Goal: Information Seeking & Learning: Learn about a topic

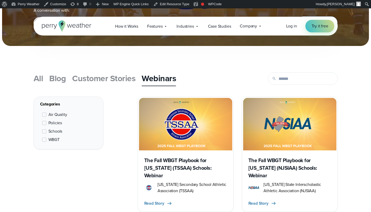
scroll to position [156, 0]
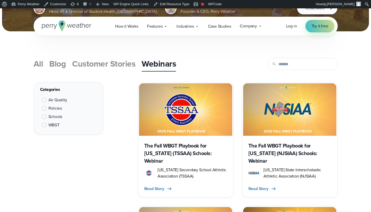
click at [220, 83] on img at bounding box center [185, 109] width 93 height 52
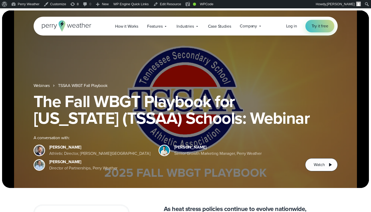
click at [88, 99] on h1 "The Fall WBGT Playbook for Tennessee (TSSAA) Schools: Webinar" at bounding box center [186, 109] width 304 height 33
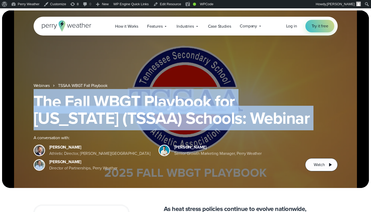
click at [88, 99] on h1 "The Fall WBGT Playbook for Tennessee (TSSAA) Schools: Webinar" at bounding box center [186, 109] width 304 height 33
copy div "The Fall WBGT Playbook for Tennessee (TSSAA) Schools: Webinar"
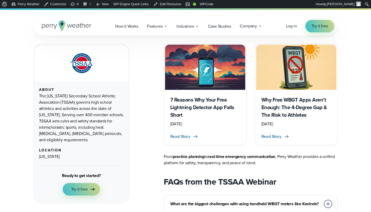
scroll to position [1899, 0]
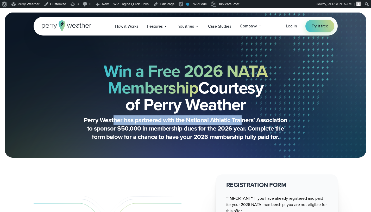
drag, startPoint x: 113, startPoint y: 120, endPoint x: 242, endPoint y: 121, distance: 129.0
click at [242, 121] on p "Perry Weather has partnered with the National Athletic Trainers’ Association to…" at bounding box center [186, 128] width 208 height 25
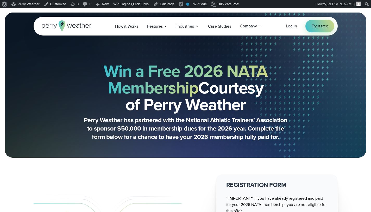
click at [208, 134] on p "Perry Weather has partnered with the National Athletic Trainers’ Association to…" at bounding box center [186, 128] width 208 height 25
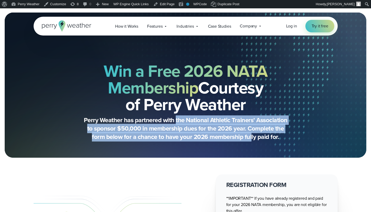
drag, startPoint x: 176, startPoint y: 118, endPoint x: 252, endPoint y: 140, distance: 78.9
click at [252, 140] on p "Perry Weather has partnered with the National Athletic Trainers’ Association to…" at bounding box center [186, 128] width 208 height 25
click at [260, 127] on p "Perry Weather has partnered with the National Athletic Trainers’ Association to…" at bounding box center [186, 128] width 208 height 25
drag, startPoint x: 176, startPoint y: 122, endPoint x: 232, endPoint y: 144, distance: 60.3
click at [232, 144] on div "Win a Free 2026 NATA Membership Courtesy of Perry Weather Perry Weather has par…" at bounding box center [186, 99] width 304 height 118
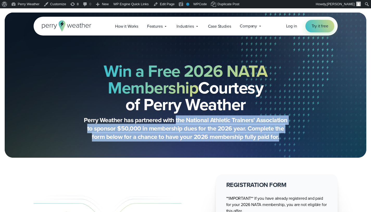
click at [272, 133] on p "Perry Weather has partnered with the National Athletic Trainers’ Association to…" at bounding box center [186, 128] width 208 height 25
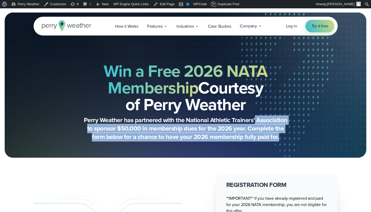
drag, startPoint x: 256, startPoint y: 120, endPoint x: 280, endPoint y: 143, distance: 33.5
click at [280, 143] on div "Win a Free 2026 NATA Membership Courtesy of Perry Weather Perry Weather has par…" at bounding box center [186, 99] width 304 height 118
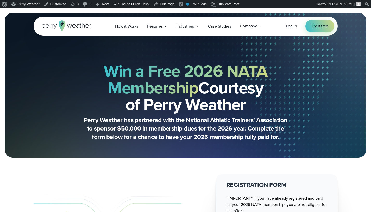
click at [313, 138] on div "Win a Free 2026 NATA Membership Courtesy of Perry Weather Perry Weather has par…" at bounding box center [186, 99] width 304 height 118
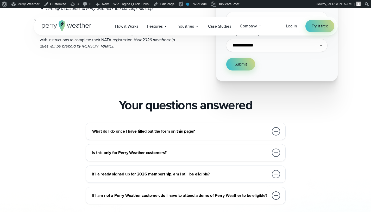
scroll to position [375, 0]
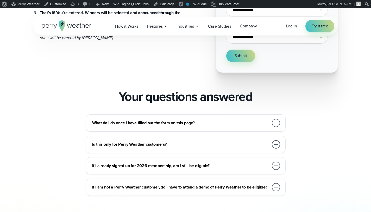
click at [201, 121] on h3 "What do I do once I have filled out the form on this page?" at bounding box center [180, 123] width 177 height 6
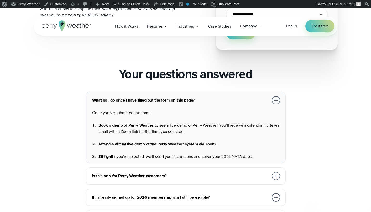
scroll to position [406, 0]
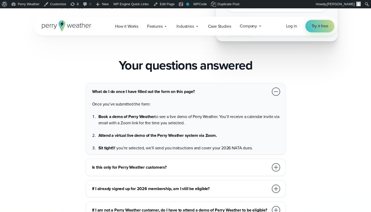
click at [204, 164] on h3 "Is this only for Perry Weather customers?" at bounding box center [180, 167] width 177 height 6
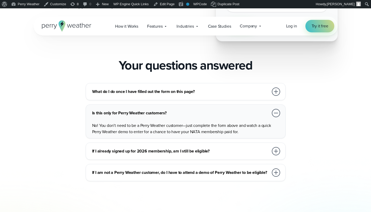
click at [232, 155] on div "If I already signed up for 2026 membership, am I still be eligible?" at bounding box center [186, 151] width 189 height 10
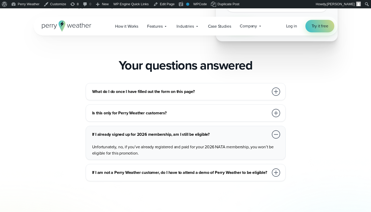
click at [238, 169] on h3 "If I am not a Perry Weather customer, do I have to attend a demo of Perry Weath…" at bounding box center [180, 172] width 177 height 6
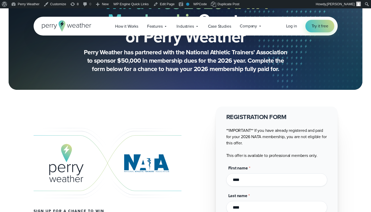
scroll to position [0, 0]
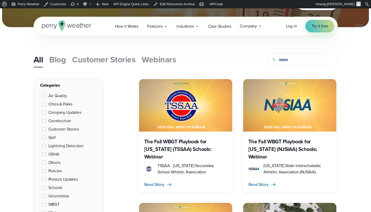
click at [50, 62] on span "Blog" at bounding box center [57, 59] width 17 height 13
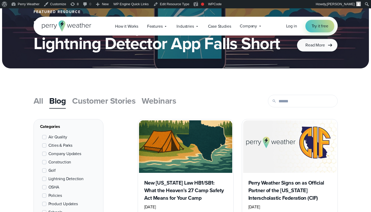
scroll to position [192, 0]
